Goal: Task Accomplishment & Management: Complete application form

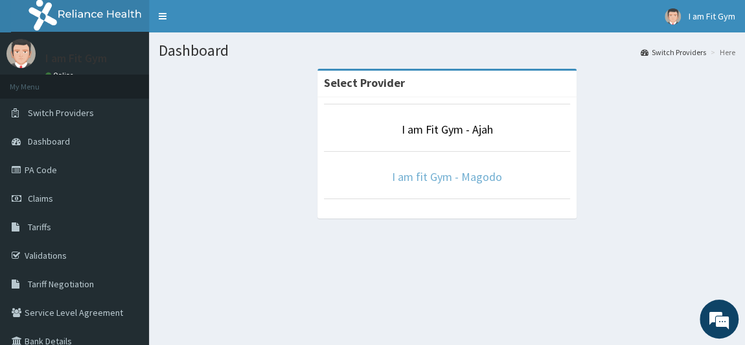
click at [453, 177] on link "I am fit Gym - Magodo" at bounding box center [447, 176] width 110 height 15
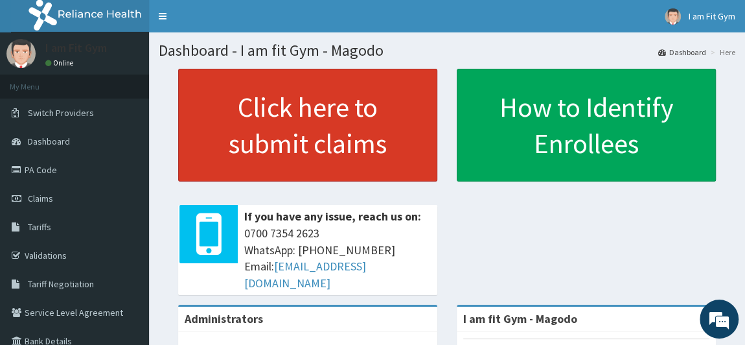
click at [304, 117] on link "Click here to submit claims" at bounding box center [307, 125] width 259 height 113
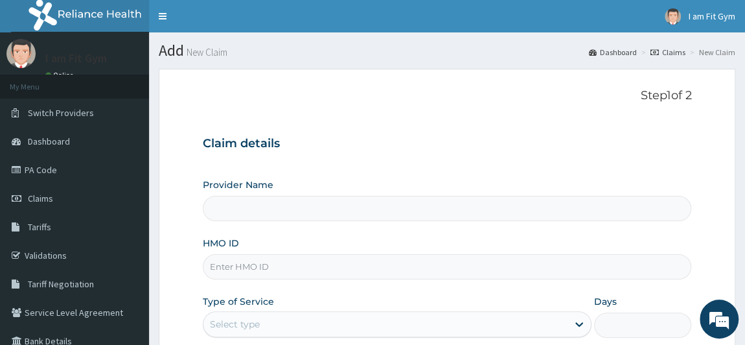
type input "I am fit Gym - Magodo"
type input "1"
click at [341, 273] on input "HMO ID" at bounding box center [447, 266] width 489 height 25
type input "LTI/10191/A"
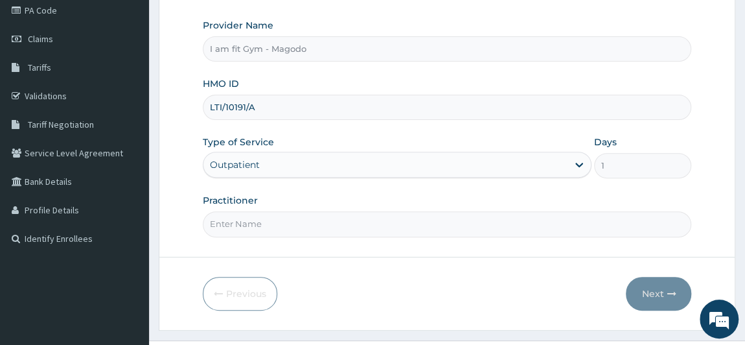
scroll to position [184, 0]
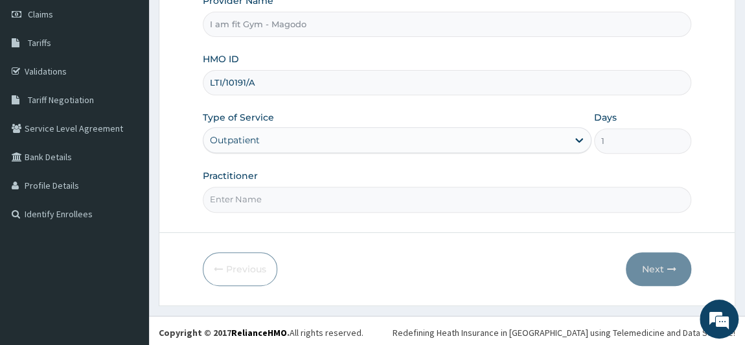
click at [369, 200] on input "Practitioner" at bounding box center [447, 199] width 489 height 25
type input "RAZZIECMB"
click at [643, 268] on button "Next" at bounding box center [658, 269] width 65 height 34
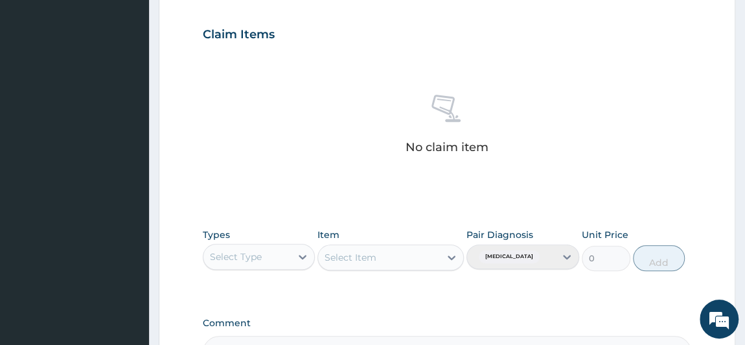
scroll to position [0, 0]
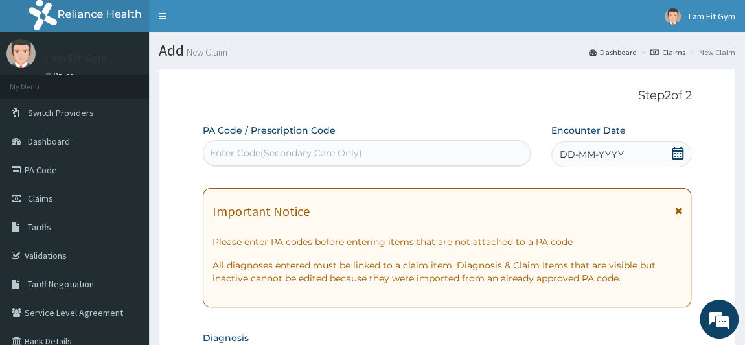
click at [682, 155] on icon at bounding box center [677, 152] width 13 height 13
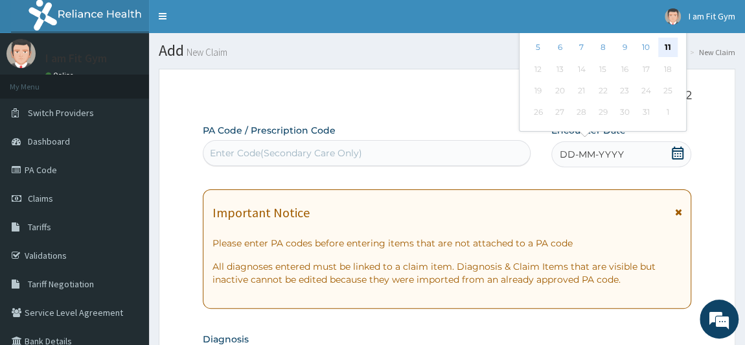
click at [673, 38] on div "11" at bounding box center [667, 47] width 19 height 19
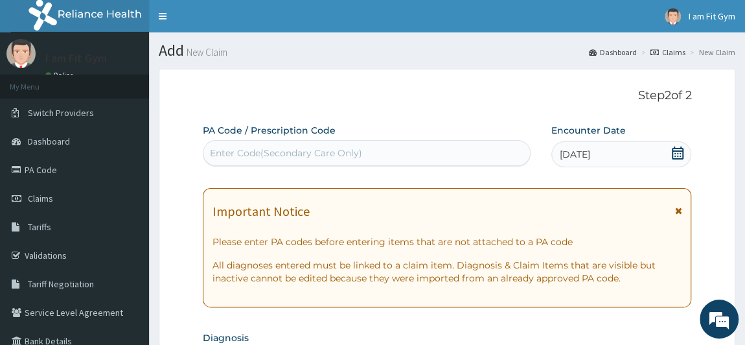
drag, startPoint x: 348, startPoint y: 170, endPoint x: 349, endPoint y: 159, distance: 11.1
click at [349, 159] on div "Enter Code(Secondary Care Only)" at bounding box center [286, 152] width 152 height 13
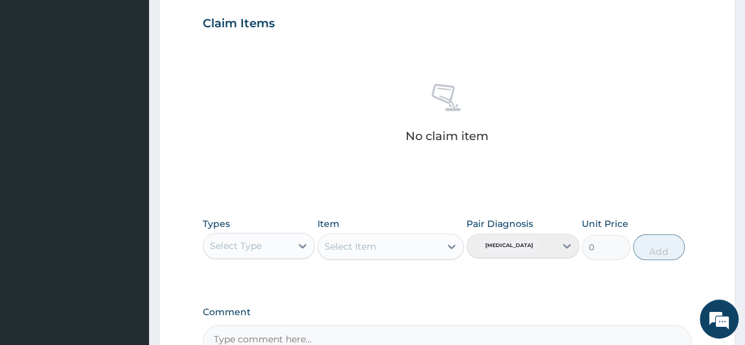
scroll to position [471, 0]
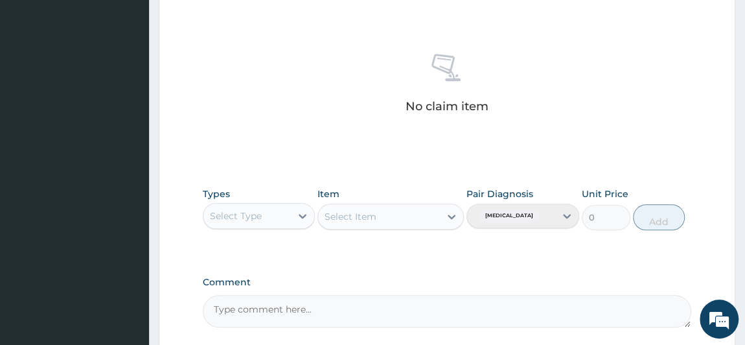
type input "PA/5F0CA4"
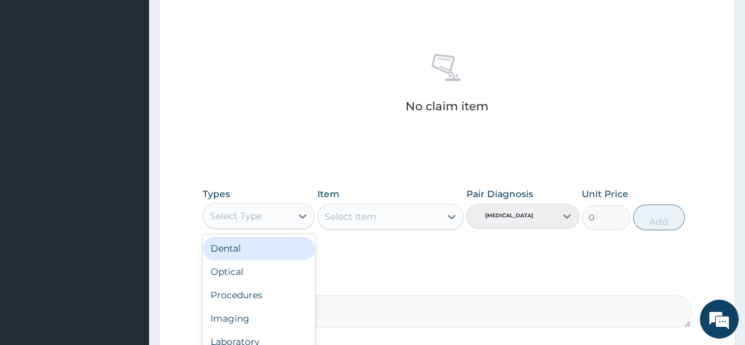
click at [264, 211] on div "Select Type" at bounding box center [247, 215] width 88 height 21
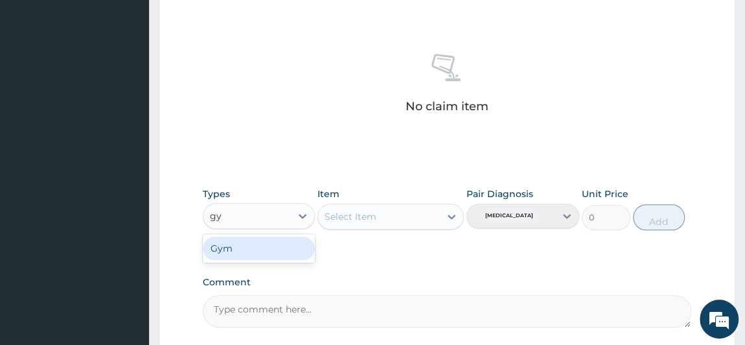
type input "gym"
click at [258, 243] on div "Gym" at bounding box center [259, 247] width 113 height 23
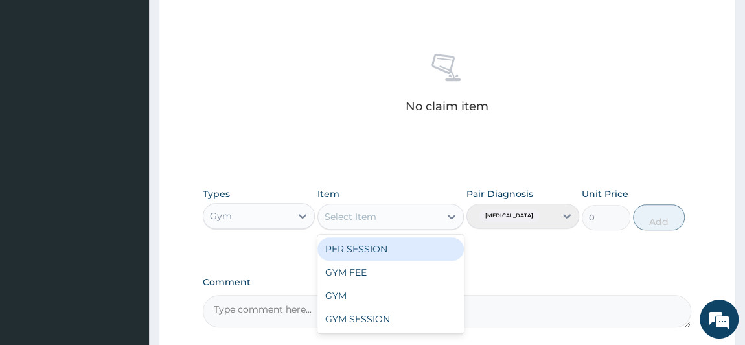
click at [404, 209] on div "Select Item" at bounding box center [379, 216] width 122 height 21
click at [432, 250] on div "PER SESSION" at bounding box center [390, 248] width 146 height 23
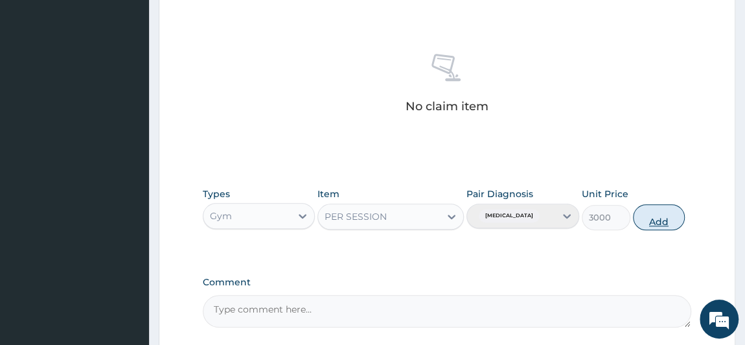
click at [649, 212] on button "Add" at bounding box center [659, 217] width 52 height 26
type input "0"
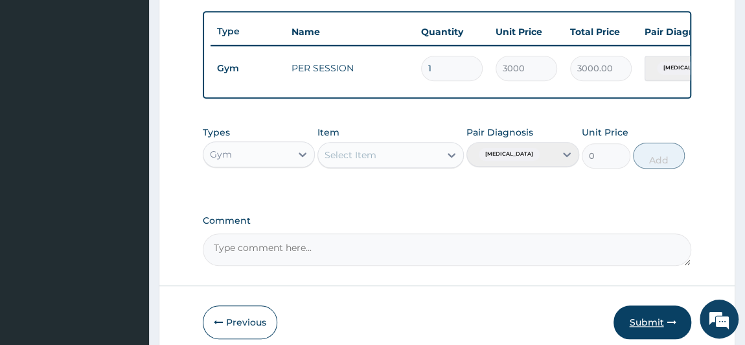
click at [643, 328] on button "Submit" at bounding box center [653, 322] width 78 height 34
